Goal: Task Accomplishment & Management: Manage account settings

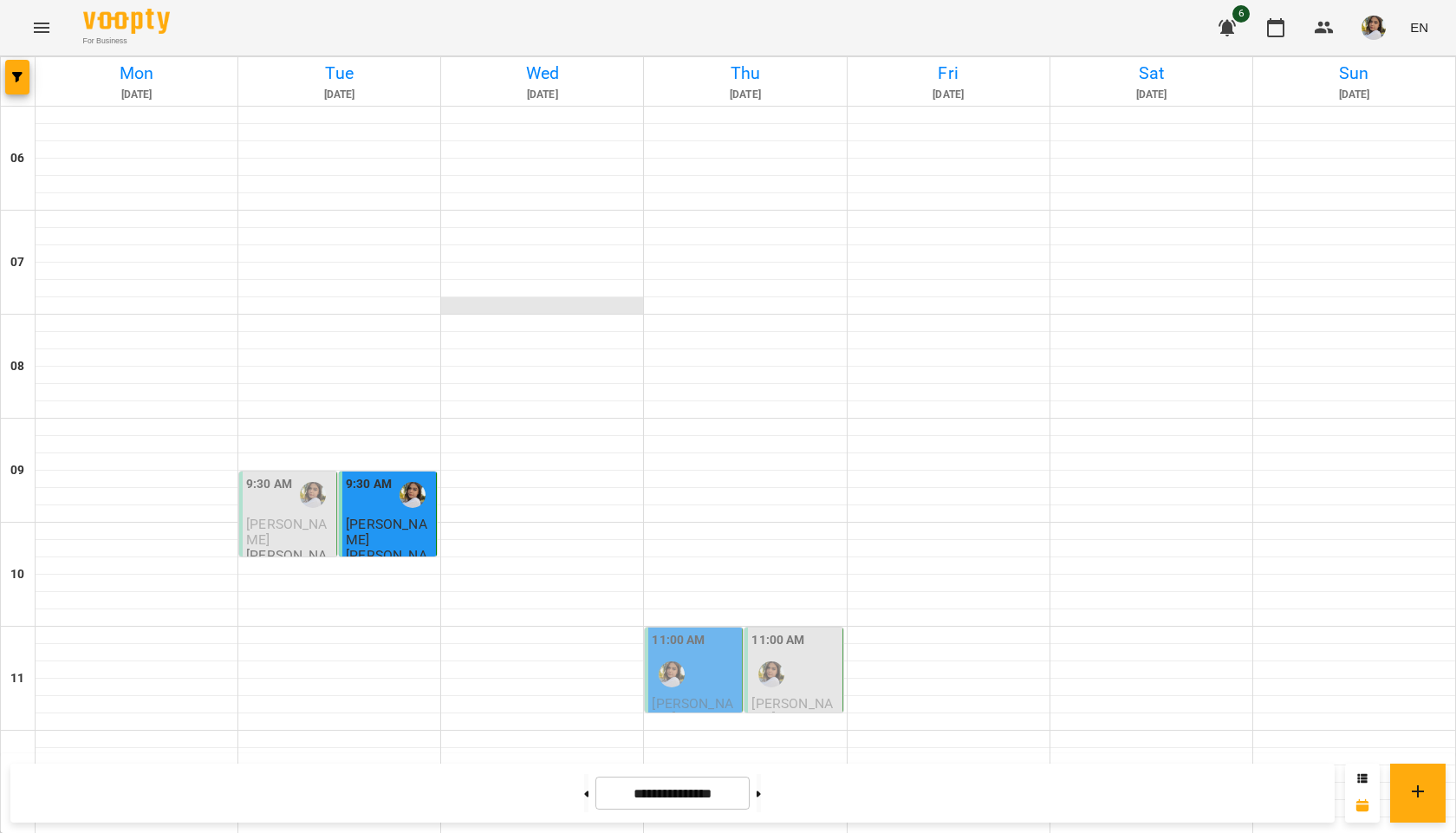
scroll to position [1119, 0]
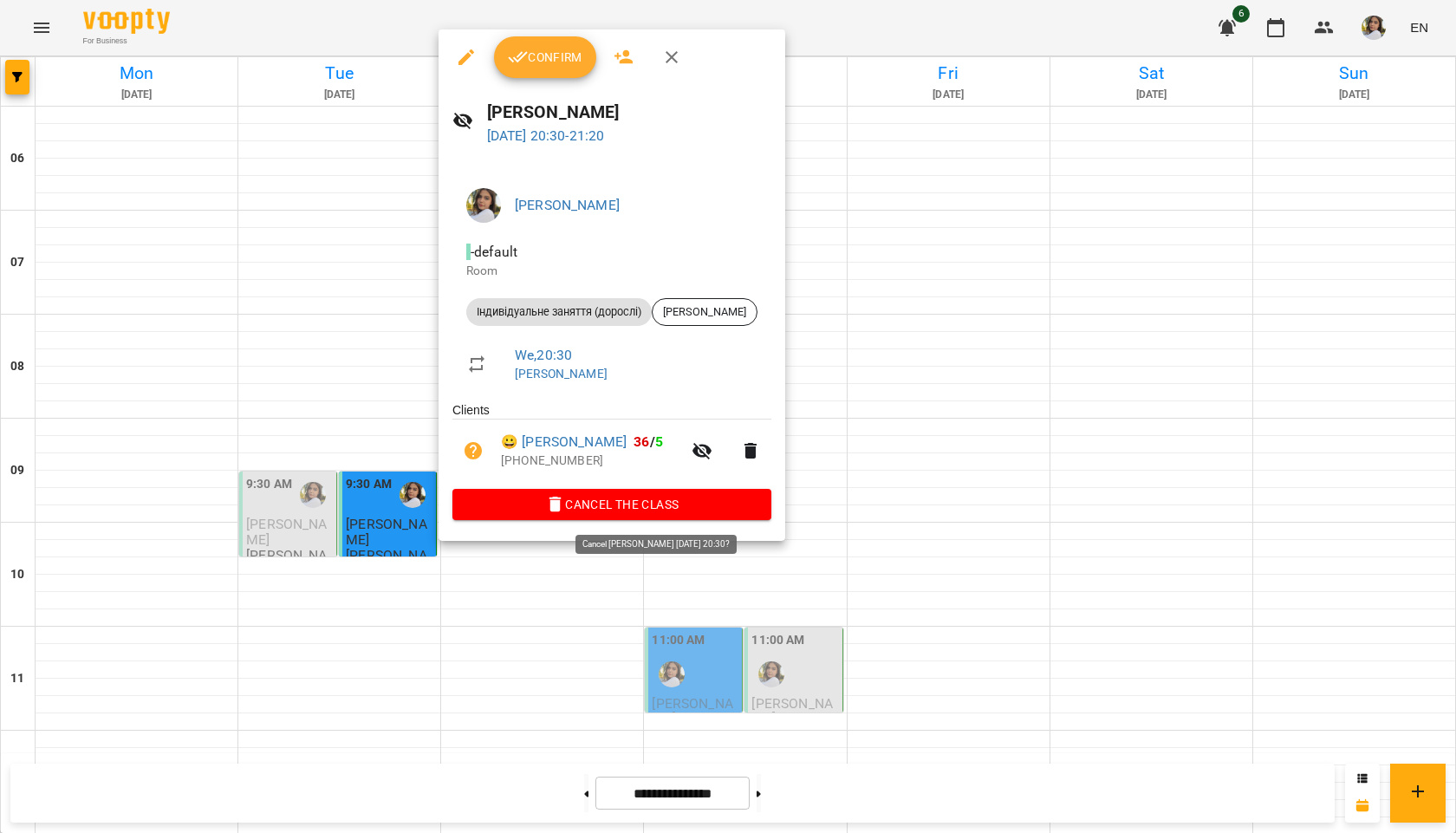
click at [643, 509] on span "Cancel the class" at bounding box center [611, 505] width 291 height 21
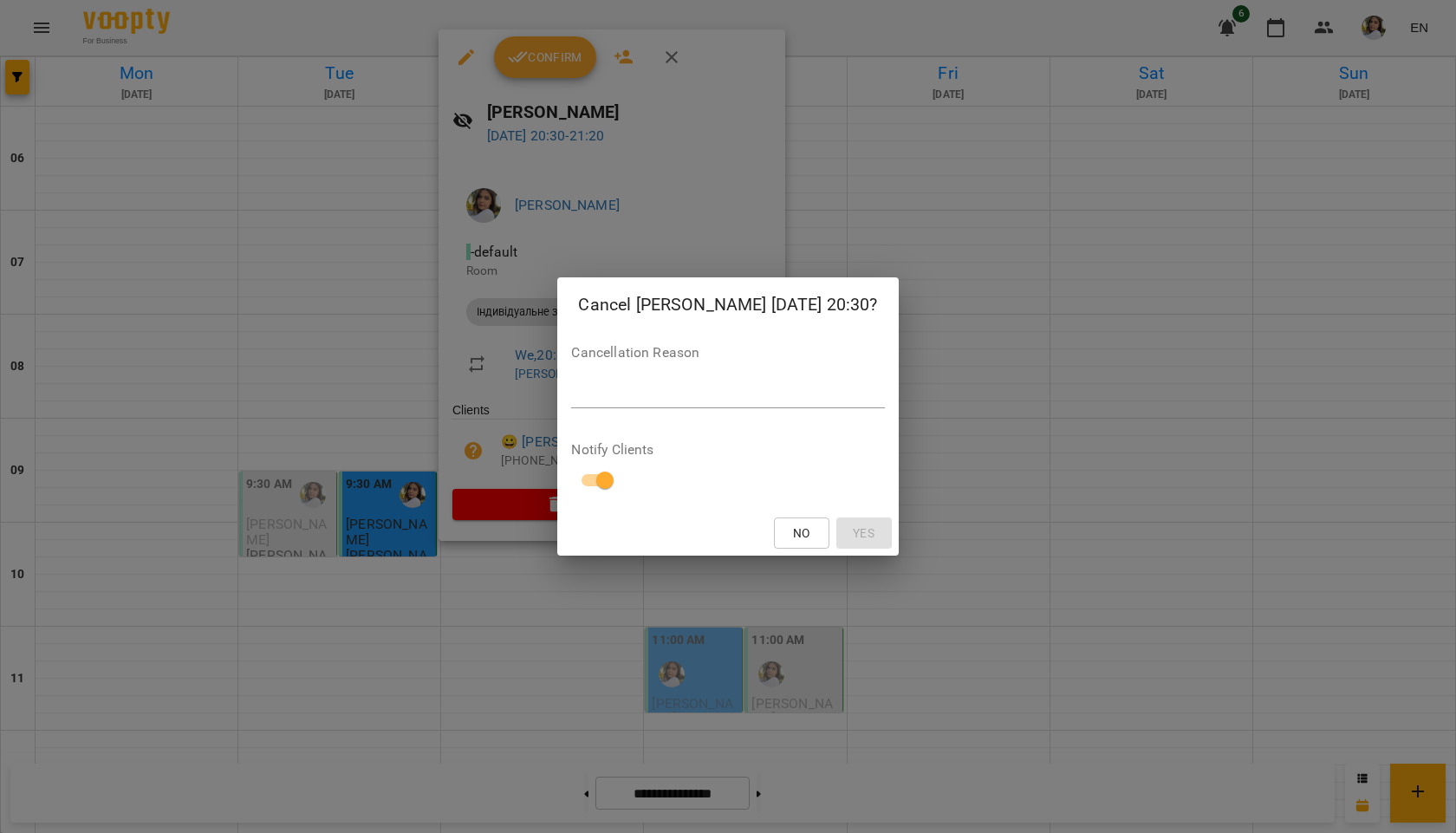
click at [645, 382] on div "*" at bounding box center [727, 394] width 313 height 27
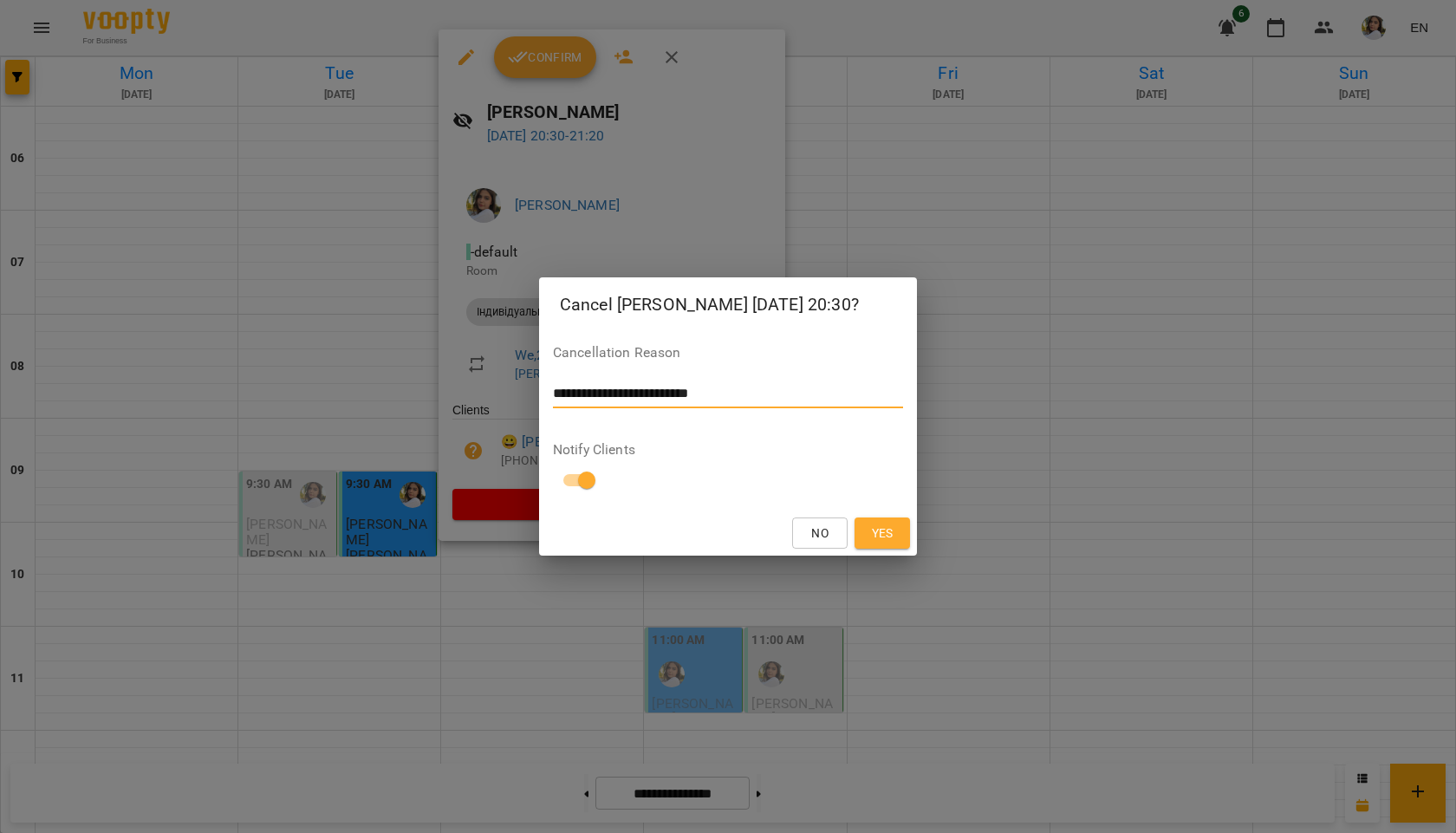
type textarea "**********"
click at [897, 530] on button "Yes" at bounding box center [882, 533] width 56 height 31
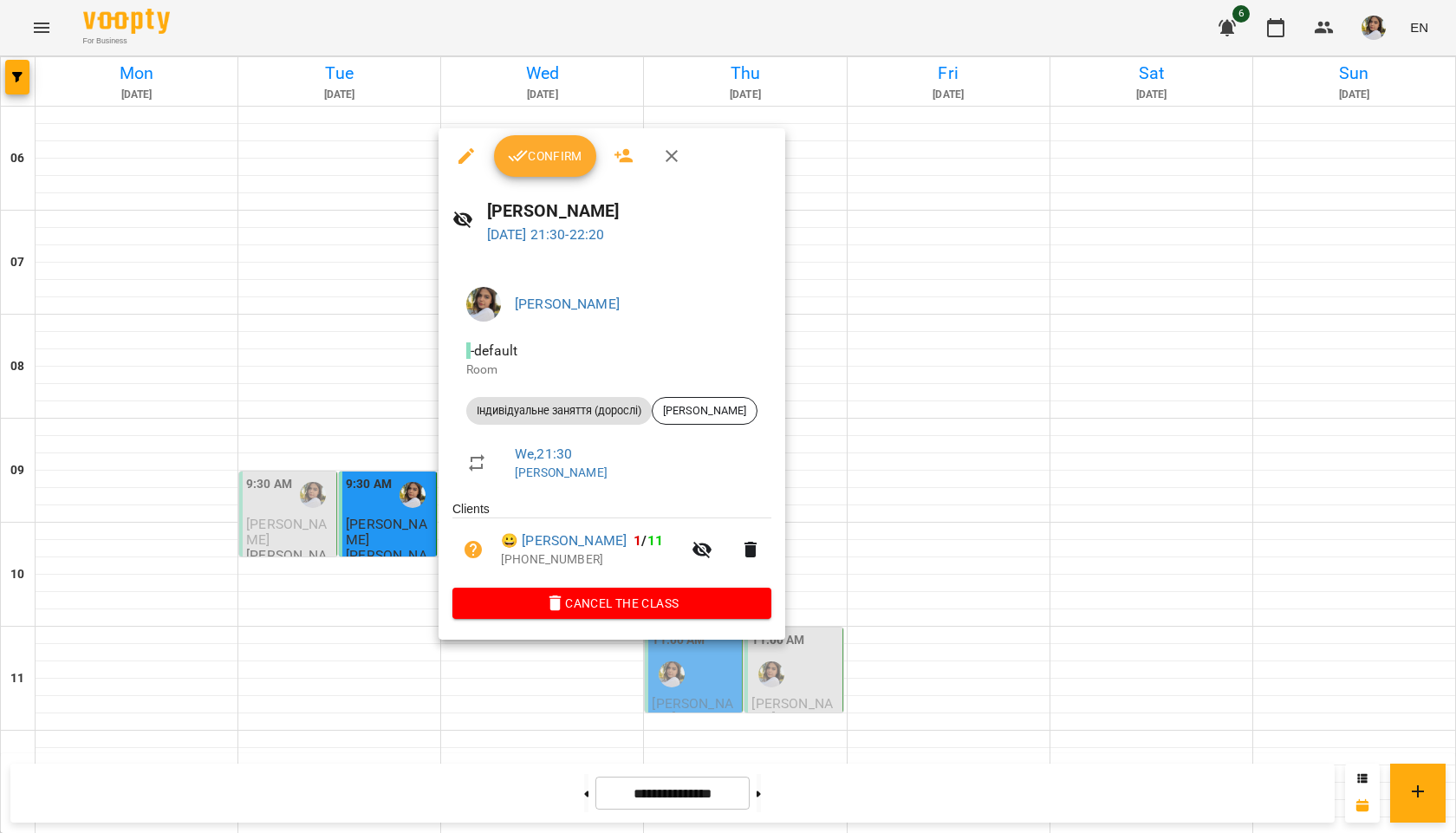
click at [547, 160] on span "Confirm" at bounding box center [546, 156] width 75 height 21
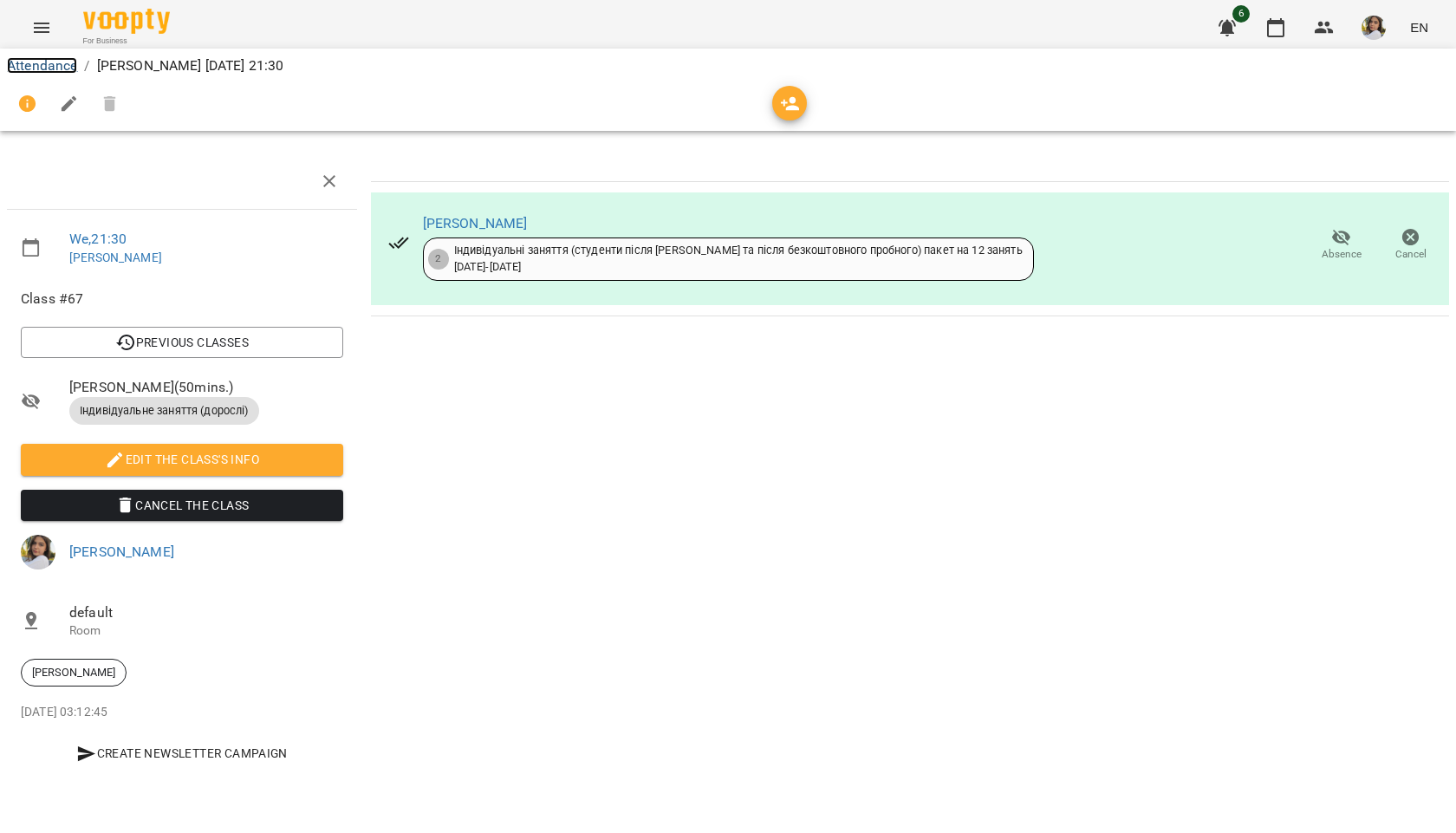
click at [56, 61] on link "Attendance" at bounding box center [42, 66] width 70 height 16
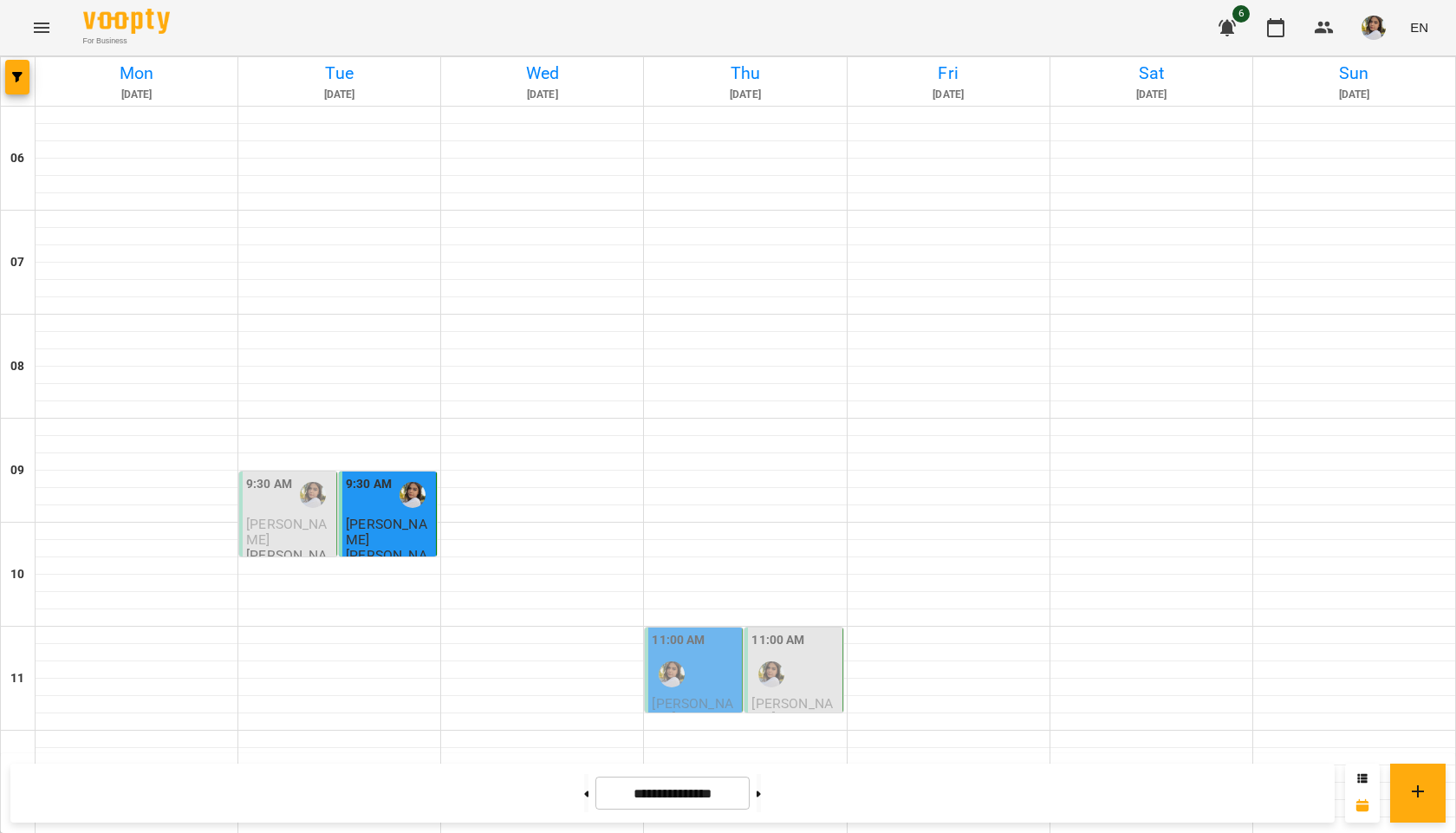
scroll to position [607, 0]
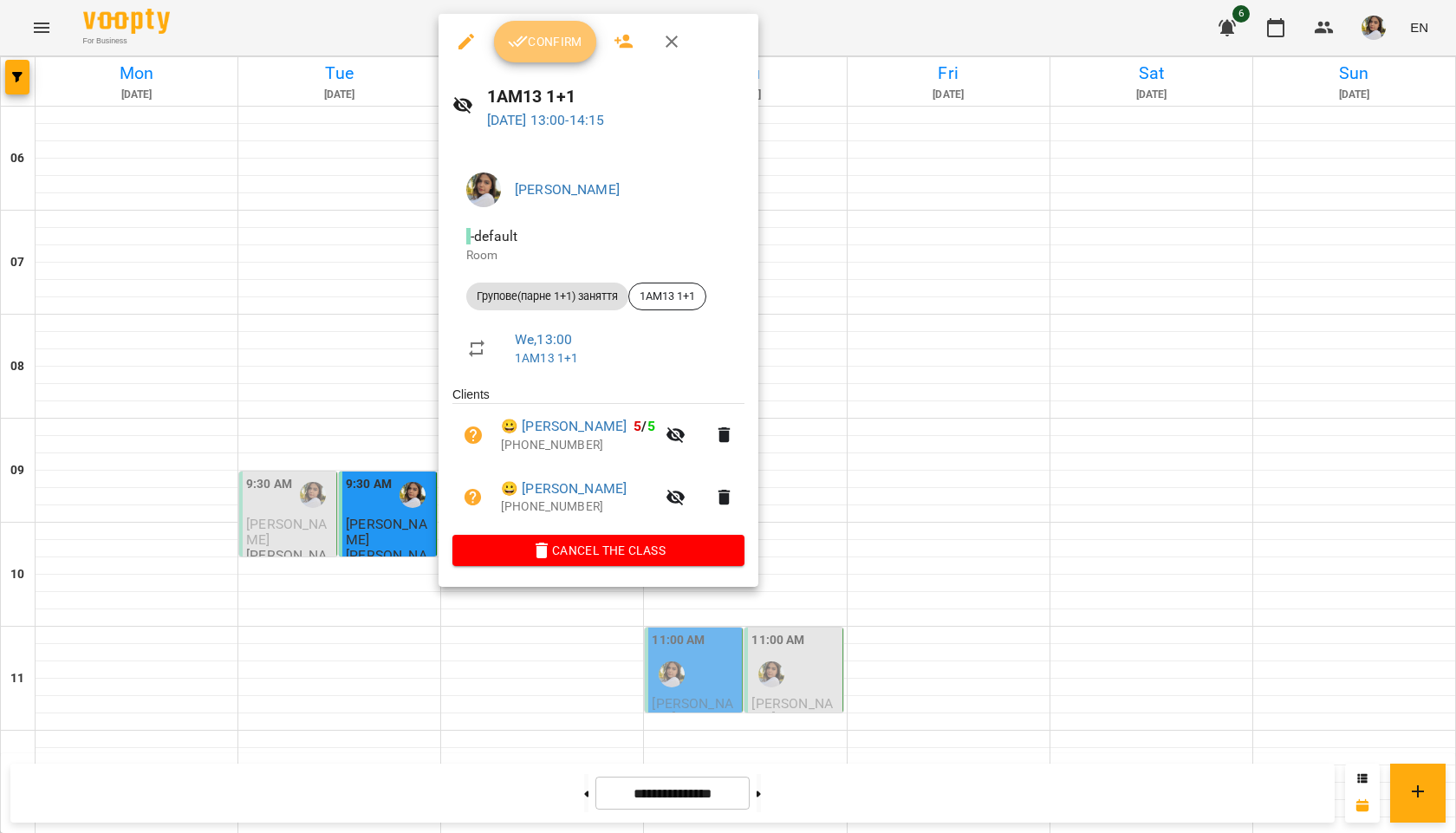
click at [572, 42] on span "Confirm" at bounding box center [546, 41] width 75 height 21
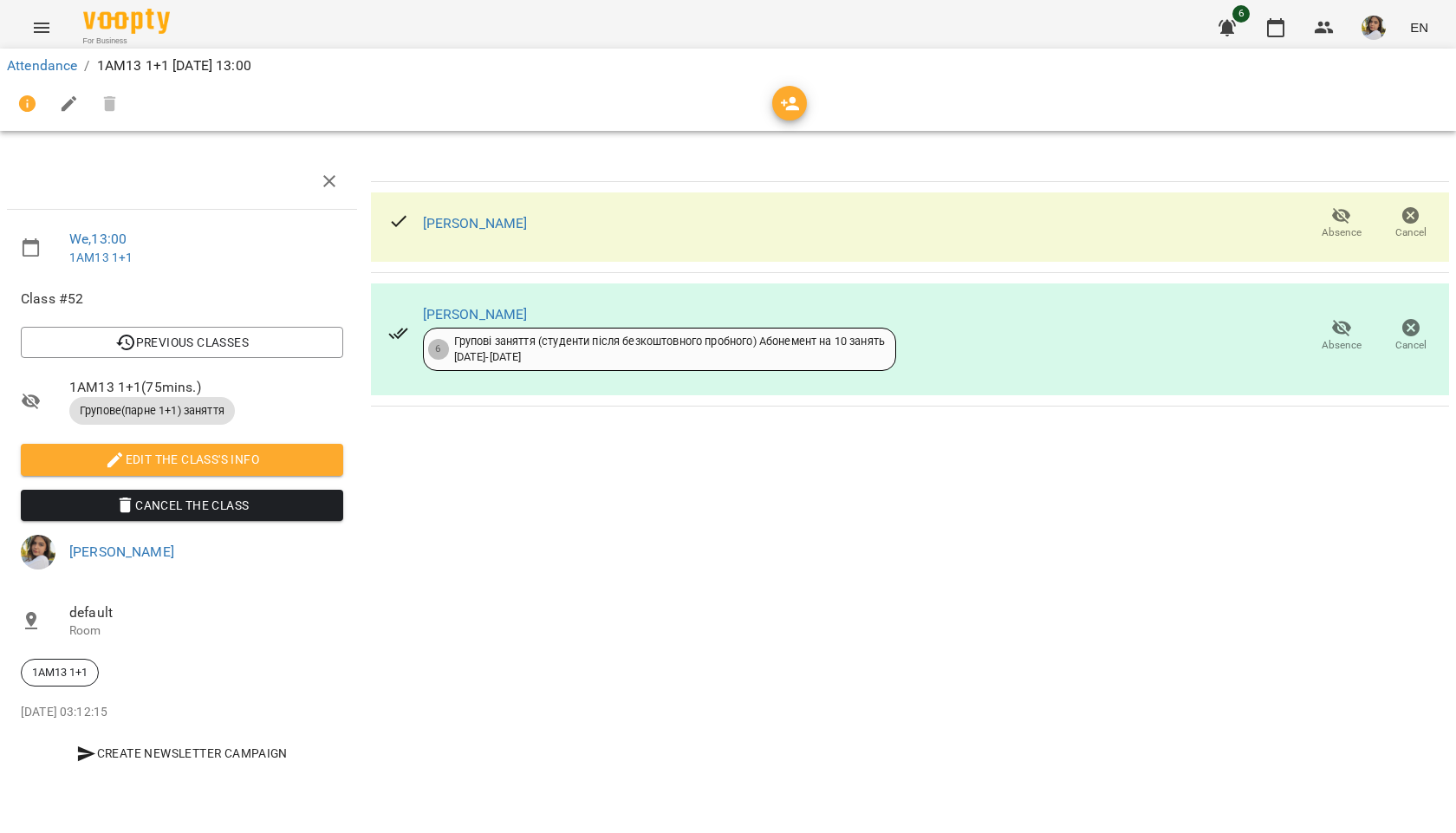
click at [1337, 229] on span "Absence" at bounding box center [1342, 233] width 40 height 15
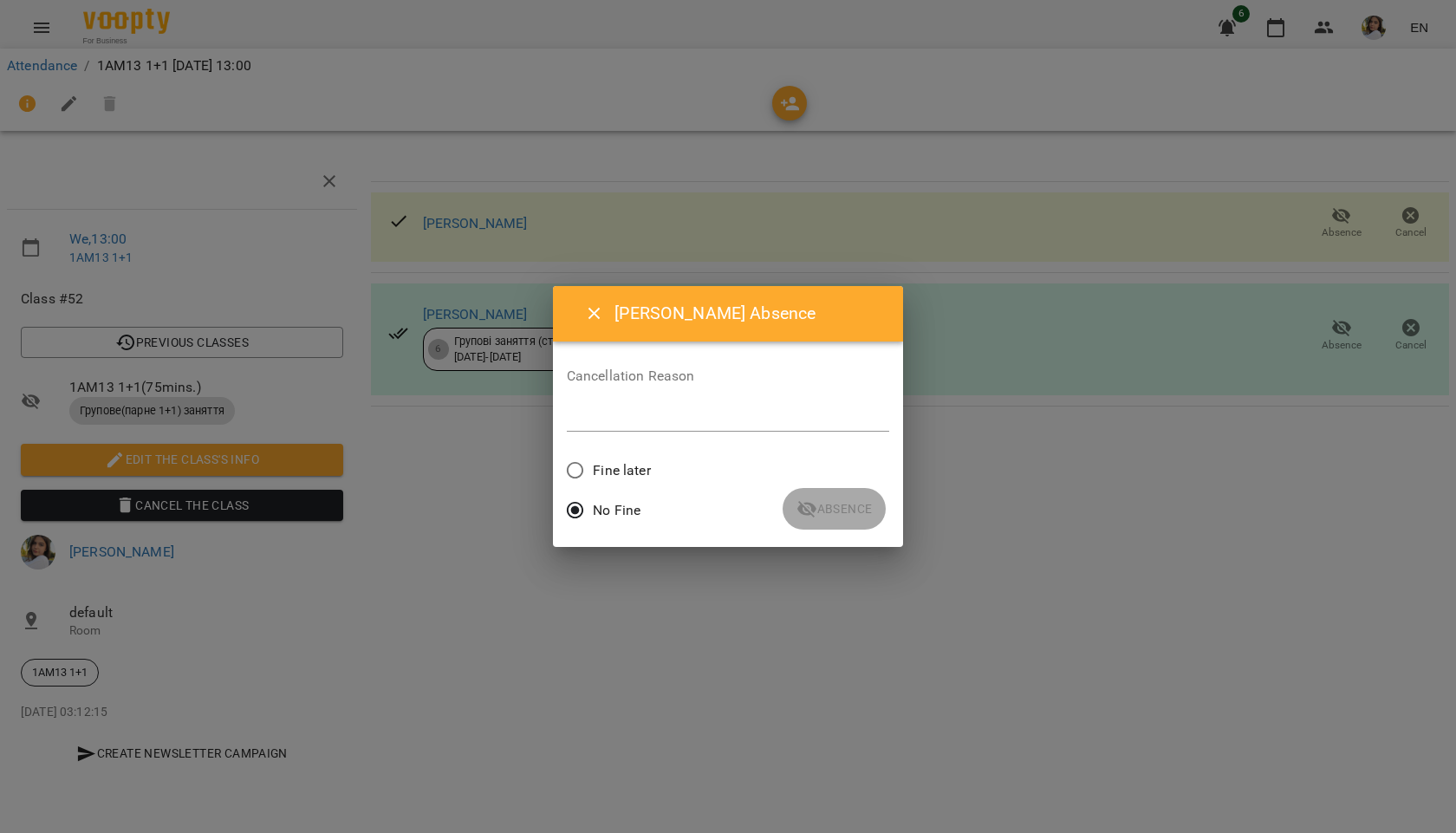
click at [618, 457] on label "Fine later" at bounding box center [604, 471] width 94 height 36
click at [630, 415] on textarea at bounding box center [728, 417] width 323 height 16
type textarea "*"
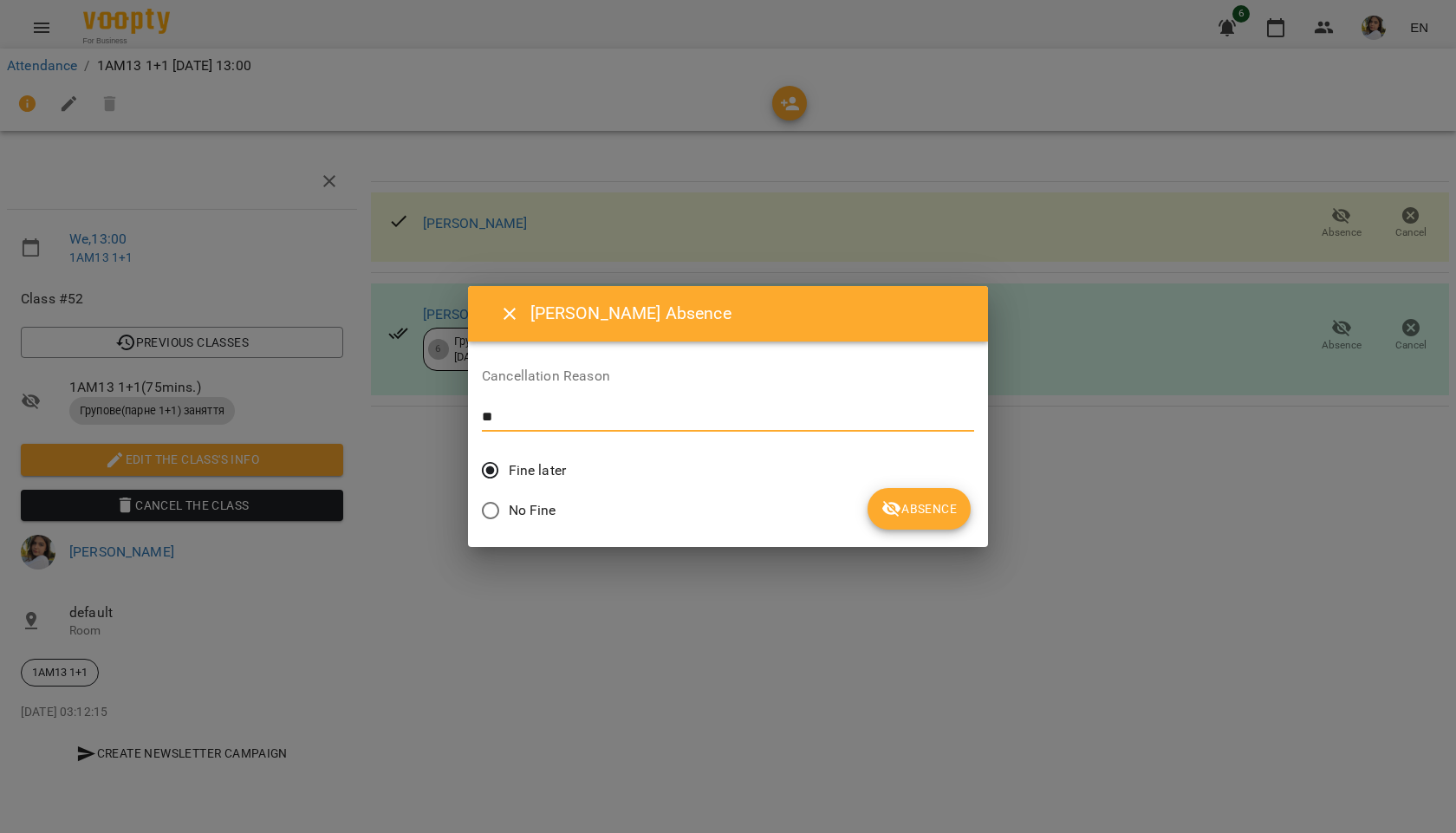
type textarea "*"
type textarea "**********"
click at [881, 501] on span "Absence" at bounding box center [919, 508] width 76 height 21
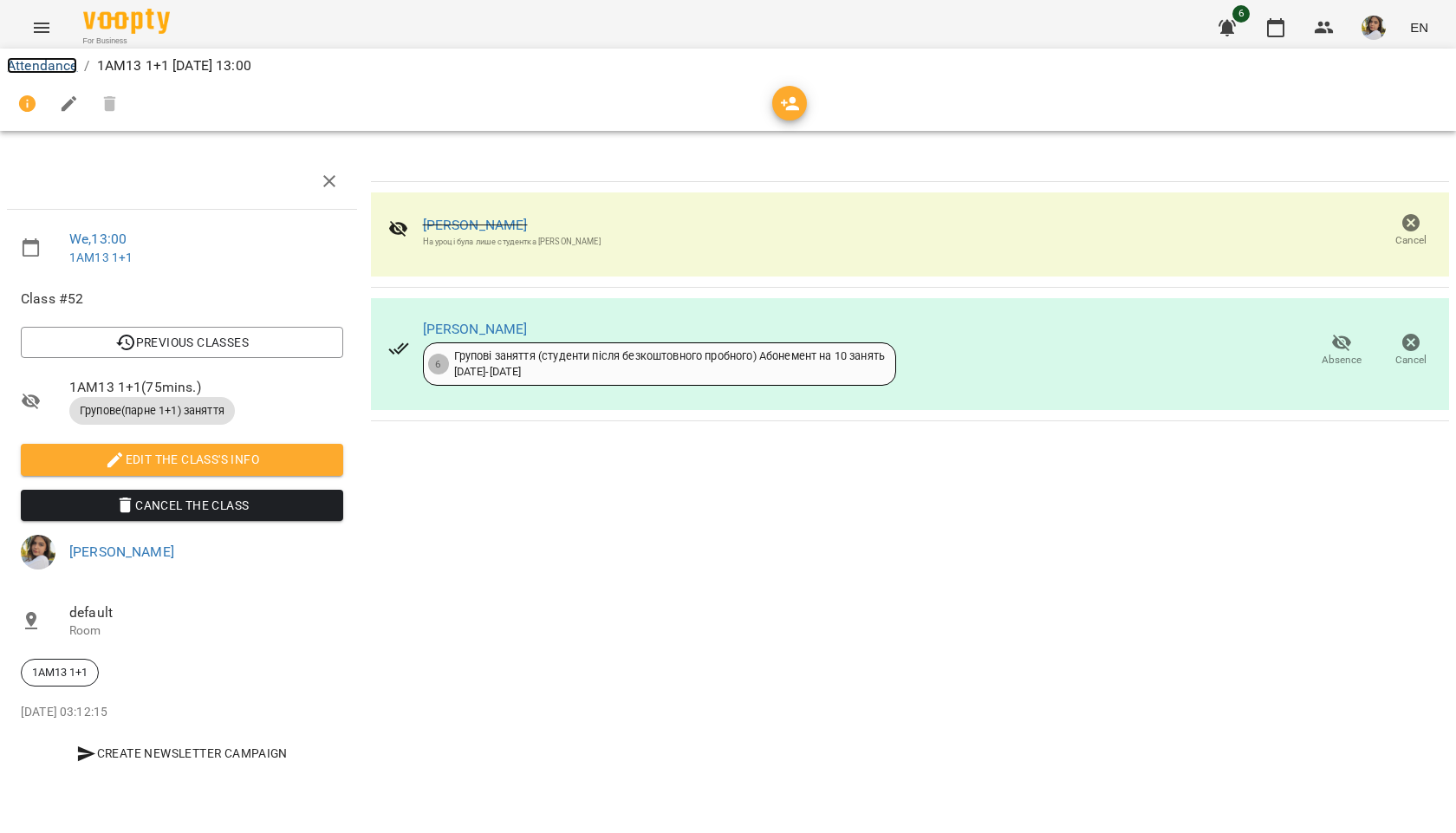
click at [61, 64] on link "Attendance" at bounding box center [42, 66] width 70 height 16
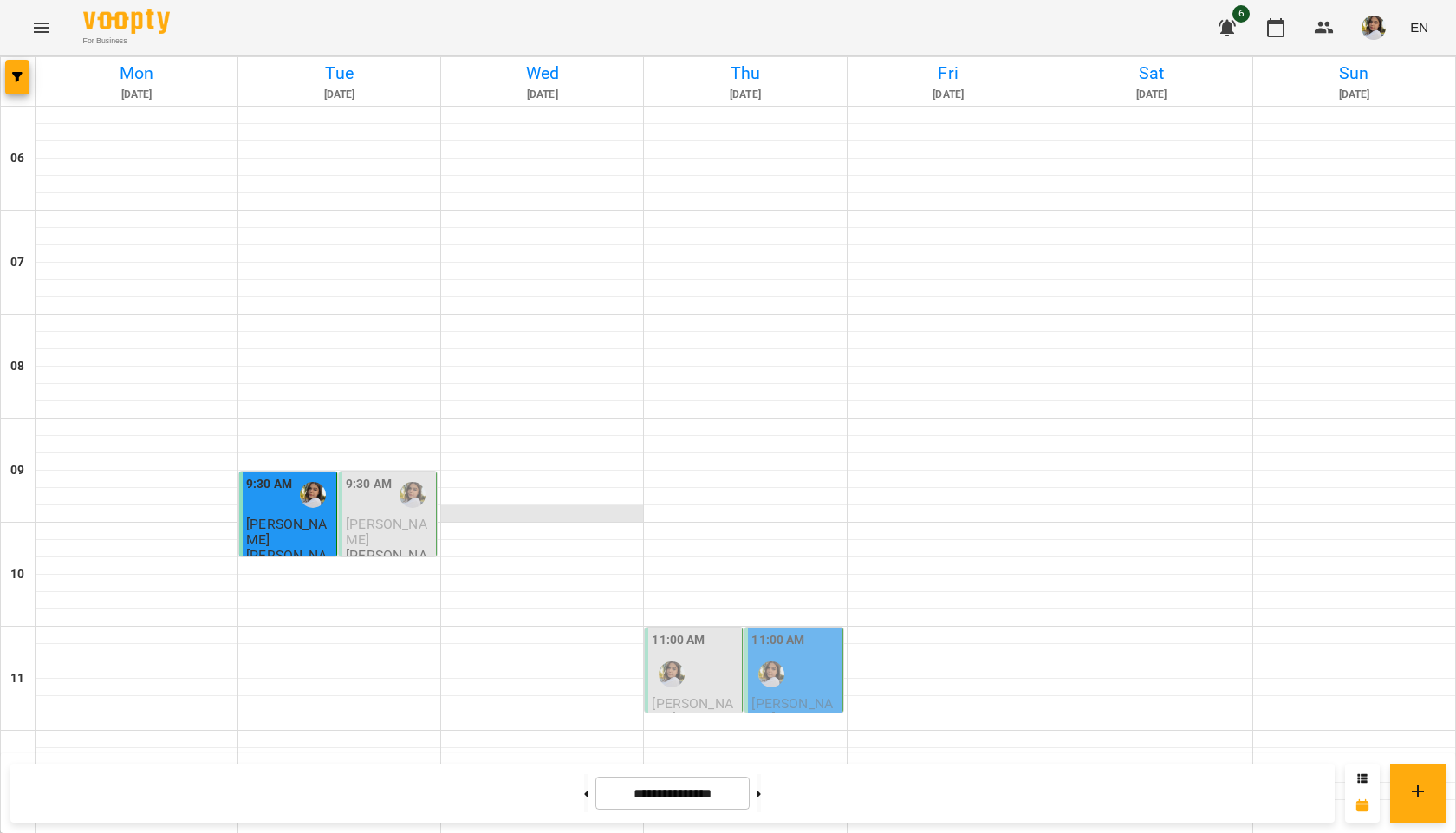
scroll to position [253, 0]
